Goal: Use online tool/utility: Utilize a website feature to perform a specific function

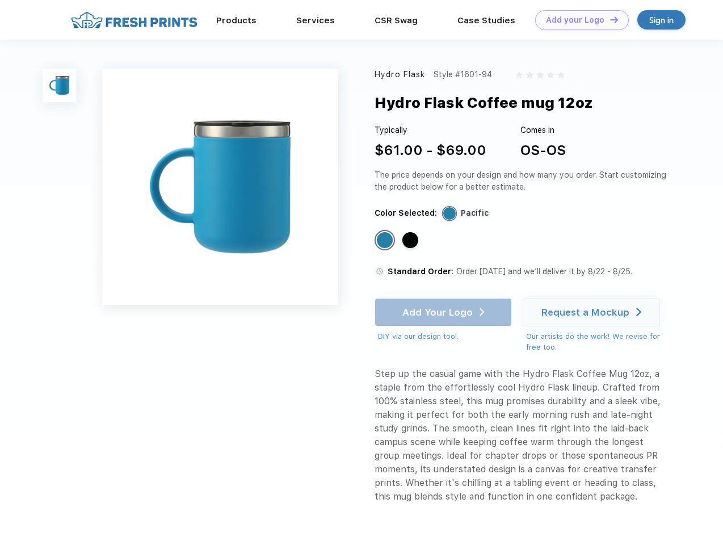
click at [578, 20] on link "Add your Logo Design Tool" at bounding box center [582, 20] width 94 height 20
click at [0, 0] on div "Design Tool" at bounding box center [0, 0] width 0 height 0
click at [609, 19] on link "Add your Logo Design Tool" at bounding box center [582, 20] width 94 height 20
click at [60, 85] on img at bounding box center [59, 85] width 33 height 33
click at [386, 241] on div "Standard Color" at bounding box center [385, 240] width 16 height 16
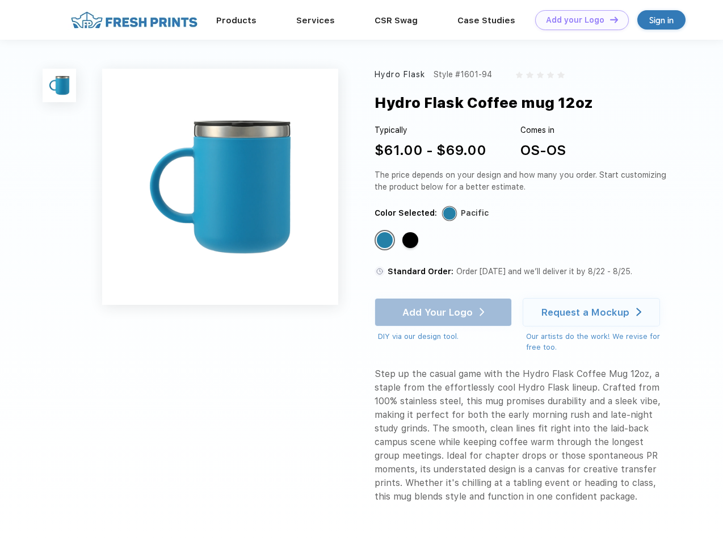
click at [411, 241] on div "Standard Color" at bounding box center [410, 240] width 16 height 16
click at [444, 312] on div "Add Your Logo DIY via our design tool. Ah shoot! This product isn't up in our d…" at bounding box center [442, 320] width 137 height 44
click at [593, 312] on div "Request a Mockup" at bounding box center [585, 311] width 88 height 11
